Goal: Task Accomplishment & Management: Use online tool/utility

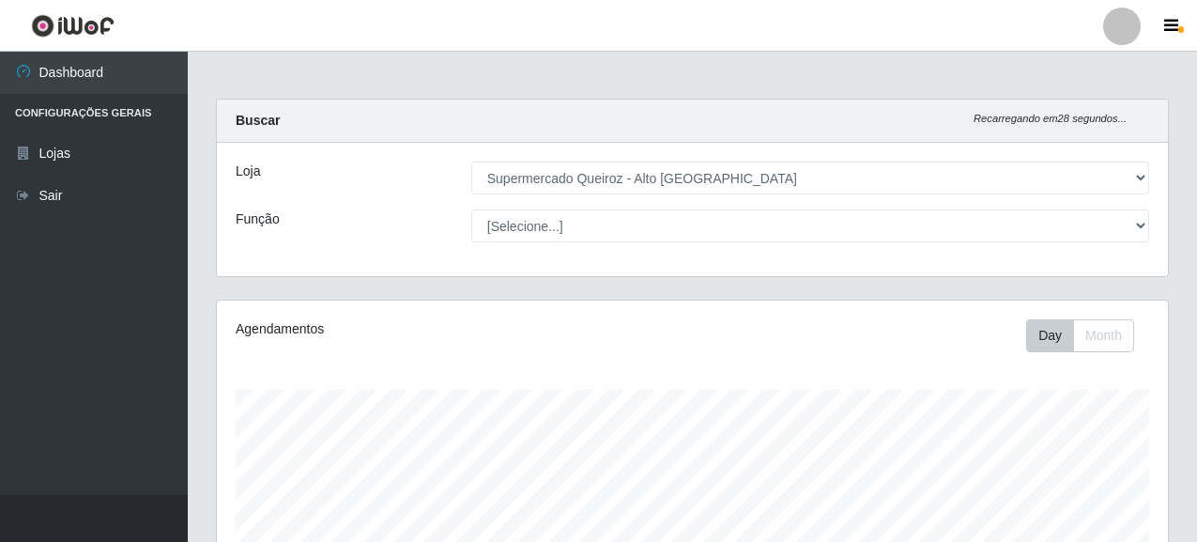
select select "496"
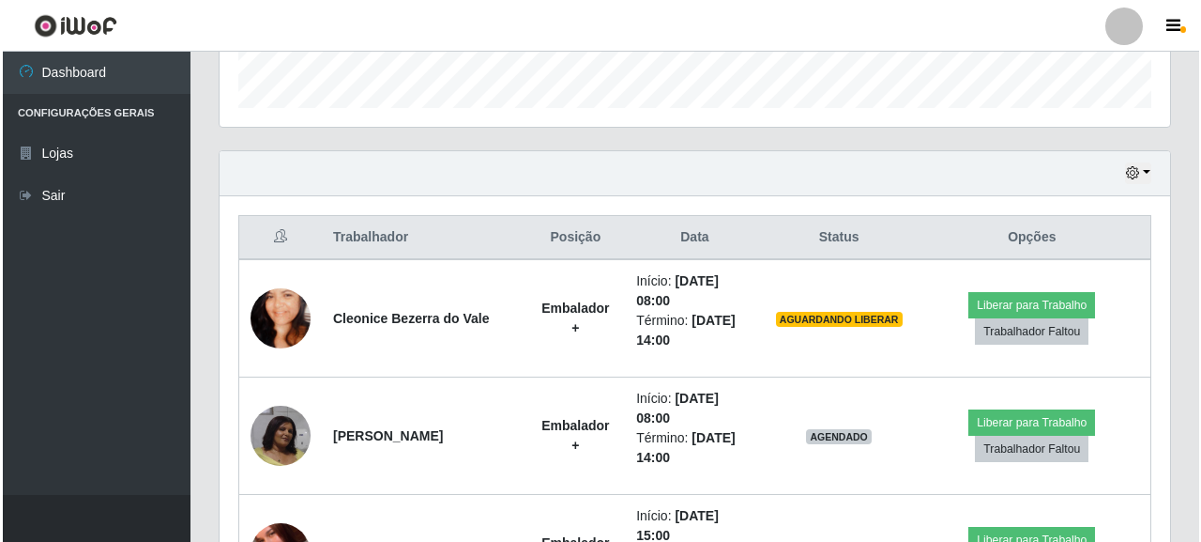
scroll to position [389, 951]
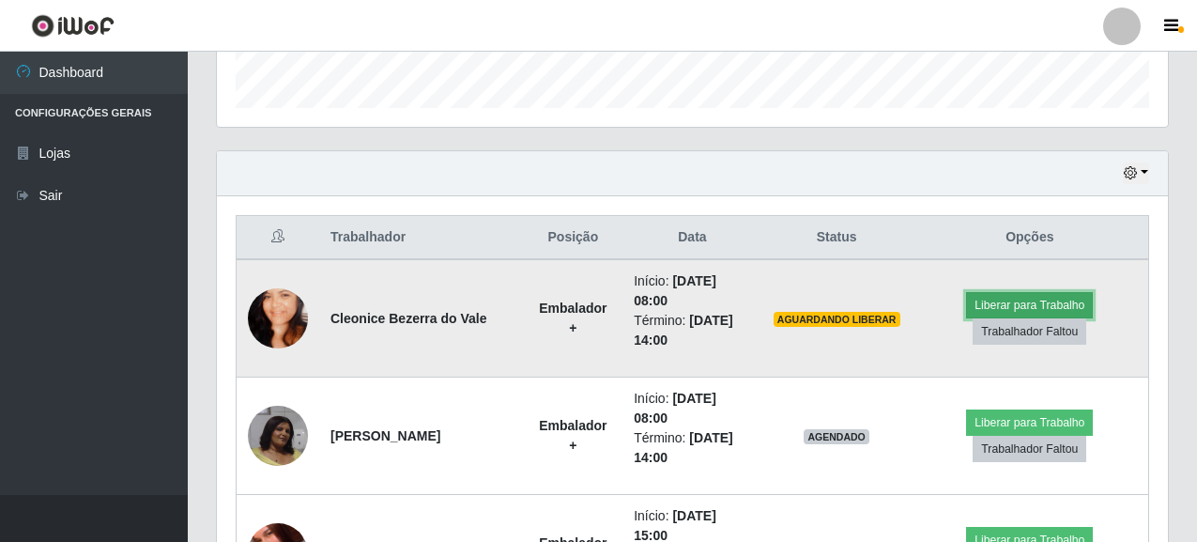
click at [1046, 310] on button "Liberar para Trabalho" at bounding box center [1029, 305] width 127 height 26
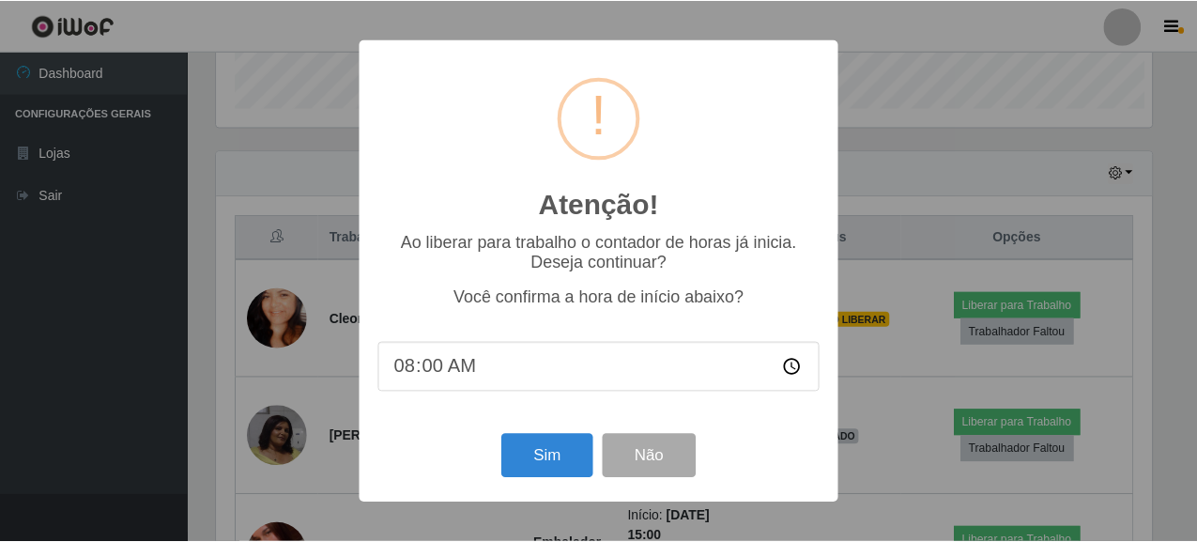
scroll to position [389, 939]
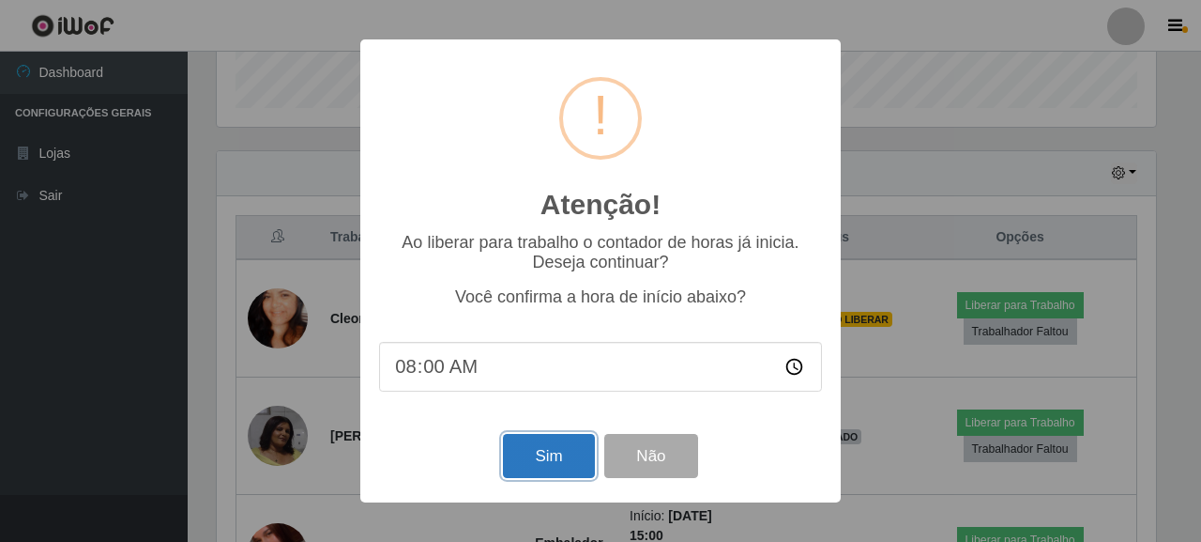
click at [559, 463] on button "Sim" at bounding box center [548, 456] width 91 height 44
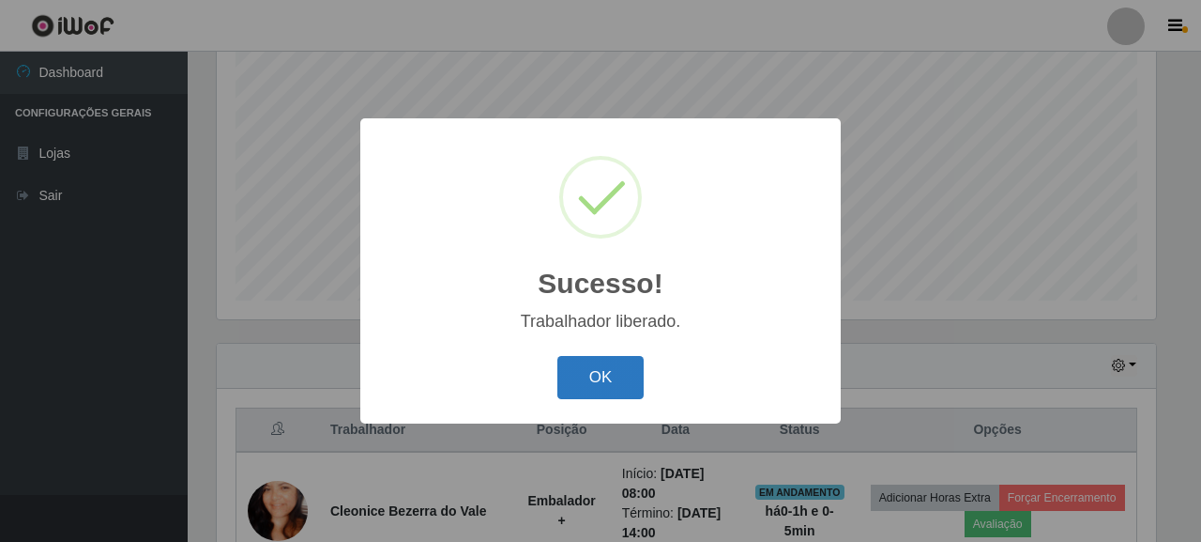
click at [571, 374] on button "OK" at bounding box center [600, 378] width 87 height 44
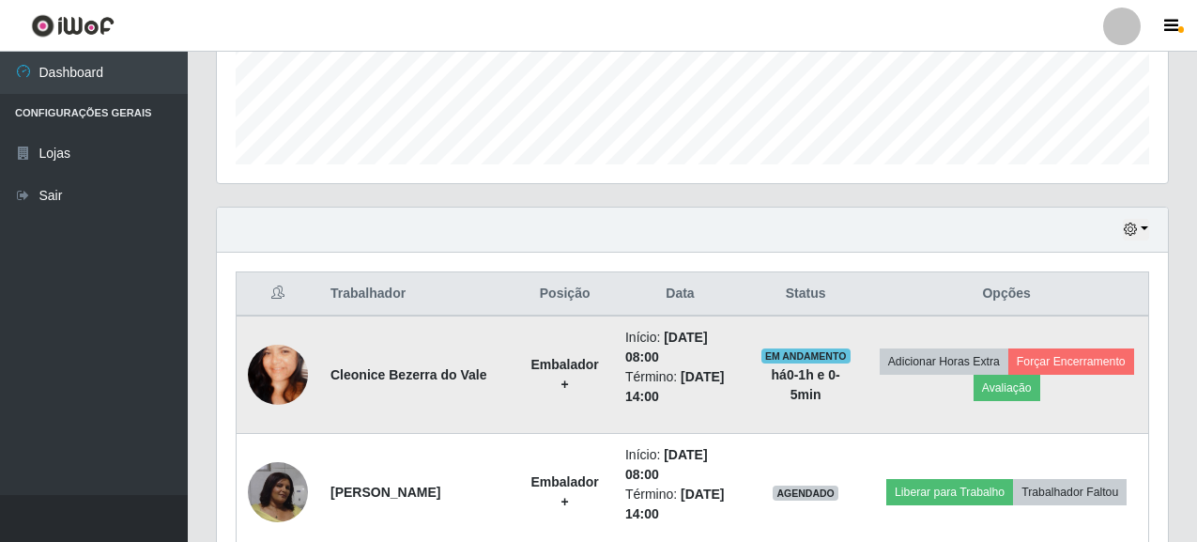
scroll to position [558, 0]
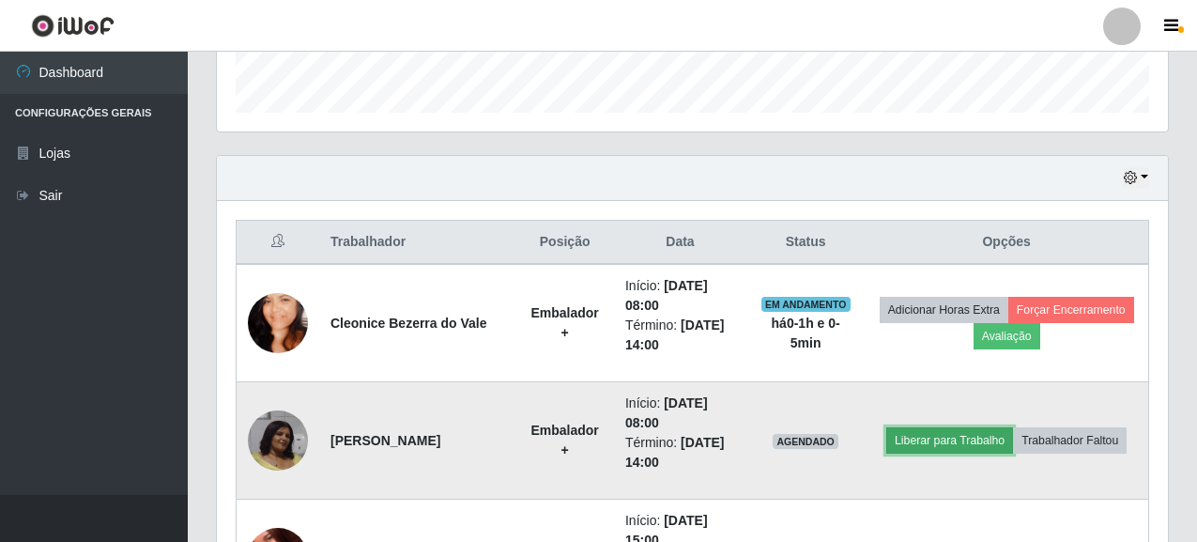
click at [917, 441] on button "Liberar para Trabalho" at bounding box center [949, 440] width 127 height 26
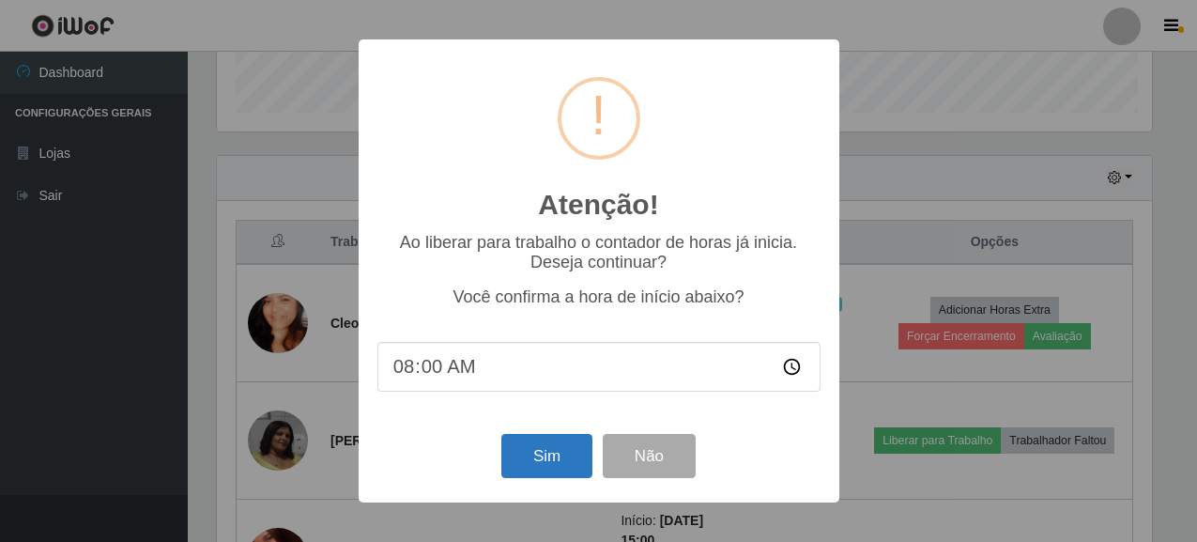
scroll to position [389, 939]
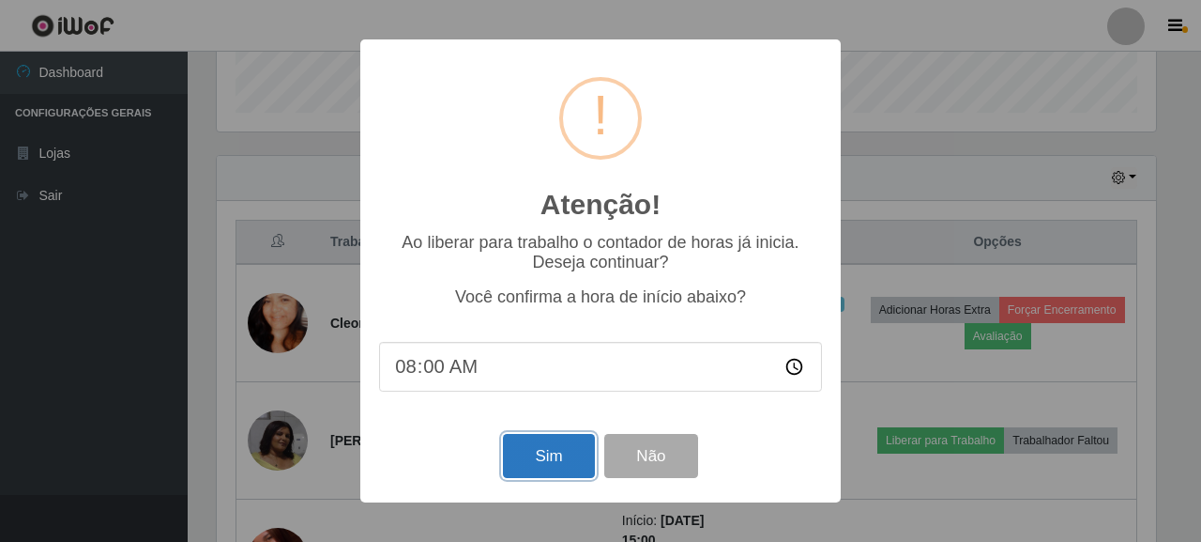
click at [564, 454] on button "Sim" at bounding box center [548, 456] width 91 height 44
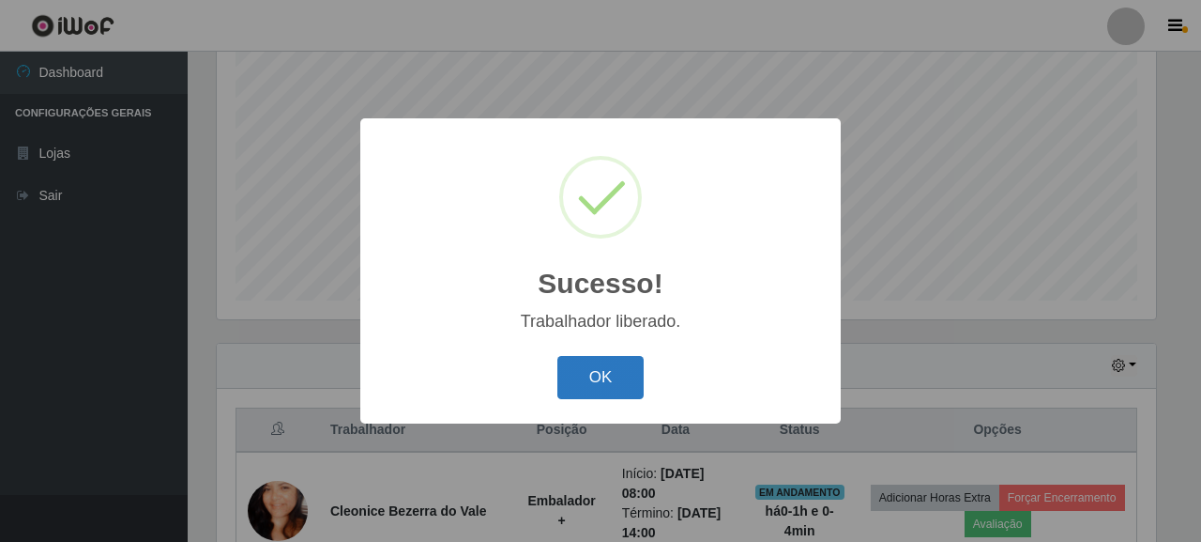
click at [623, 386] on button "OK" at bounding box center [600, 378] width 87 height 44
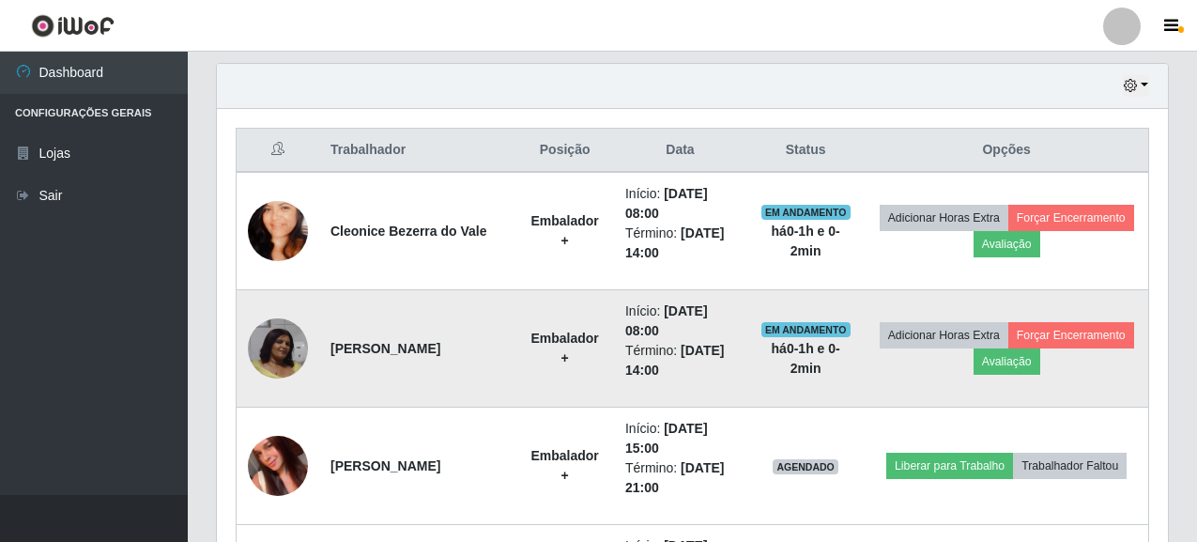
scroll to position [652, 0]
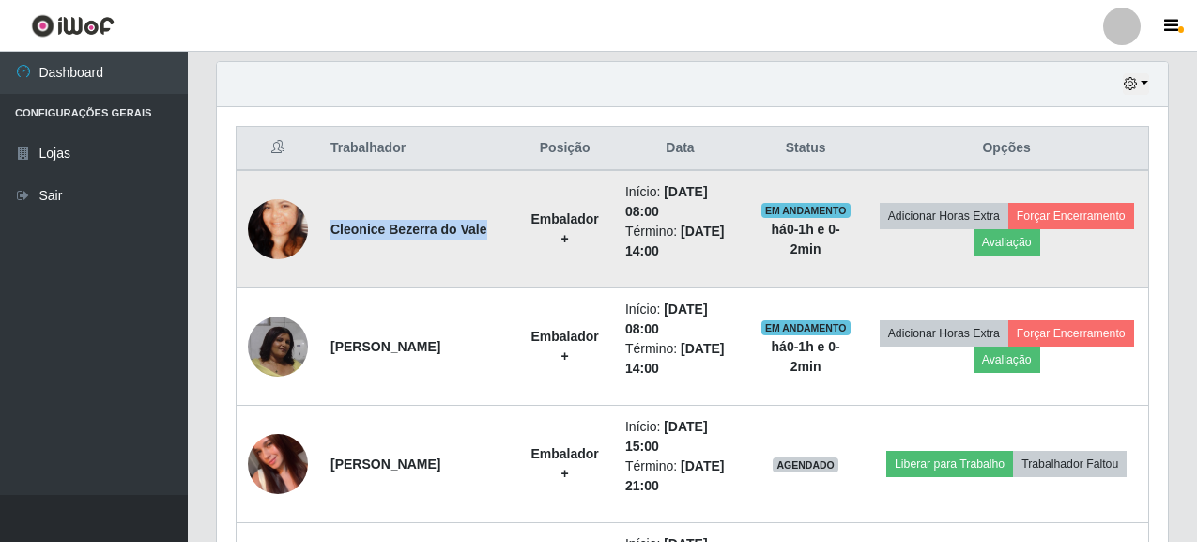
drag, startPoint x: 325, startPoint y: 218, endPoint x: 391, endPoint y: 237, distance: 69.5
click at [391, 237] on td "Cleonice Bezerra do Vale" at bounding box center [417, 229] width 196 height 118
copy strong "Cleonice Bezerra do Vale"
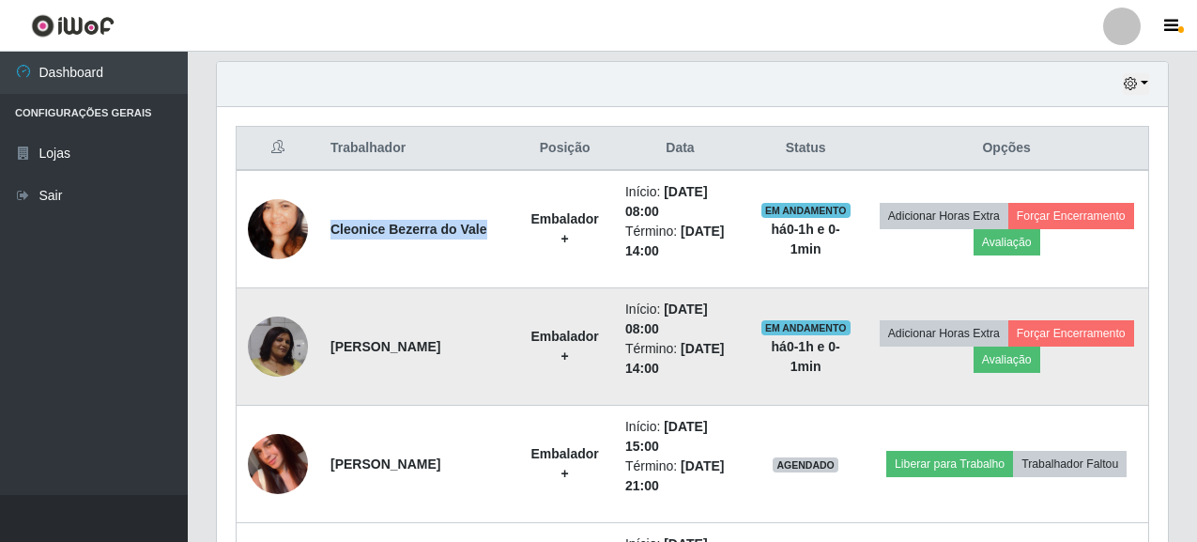
drag, startPoint x: 330, startPoint y: 336, endPoint x: 389, endPoint y: 365, distance: 65.1
click at [389, 365] on td "[PERSON_NAME]" at bounding box center [417, 346] width 196 height 117
copy strong "[PERSON_NAME]"
click at [408, 353] on td "[PERSON_NAME]" at bounding box center [418, 346] width 198 height 117
